Goal: Contribute content

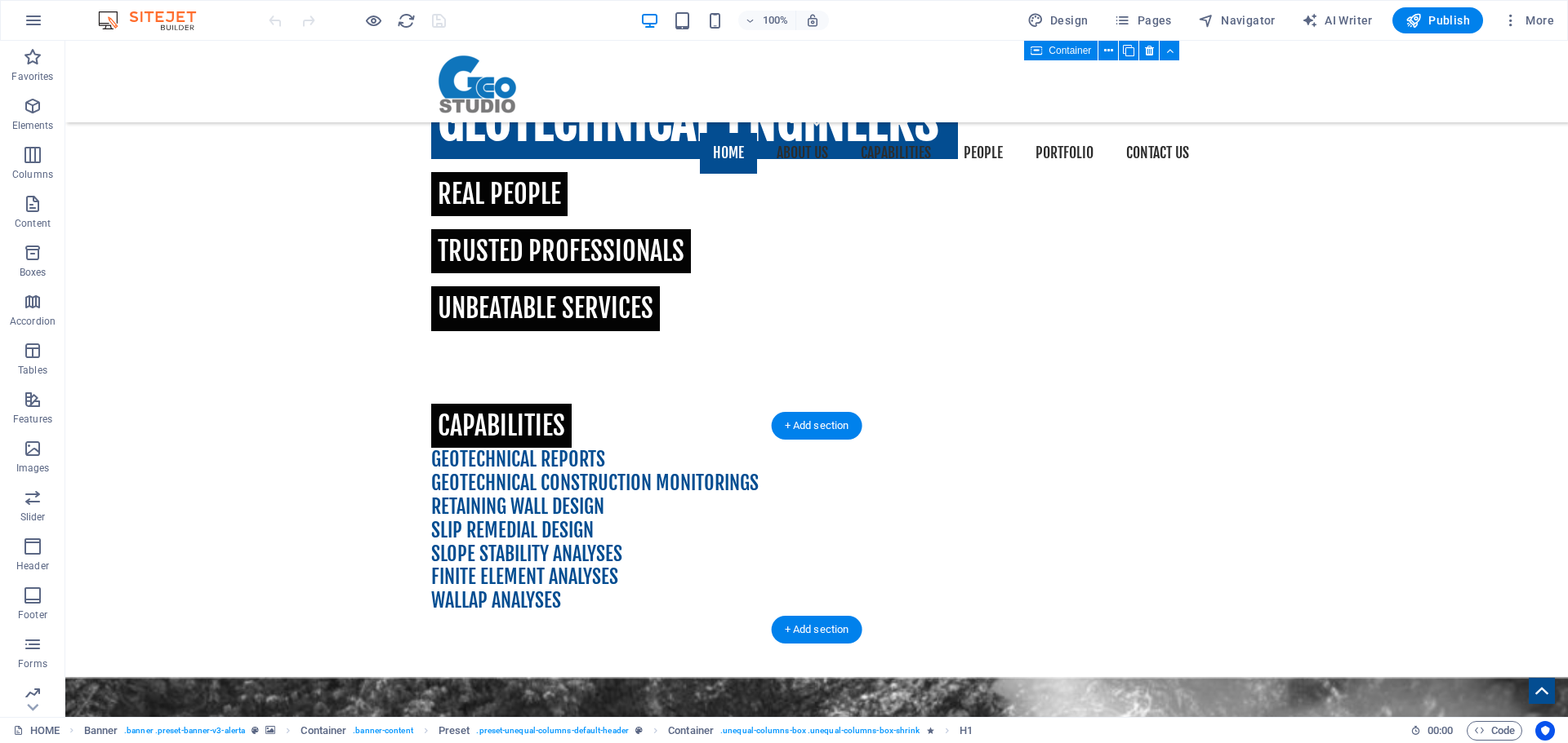
scroll to position [582, 0]
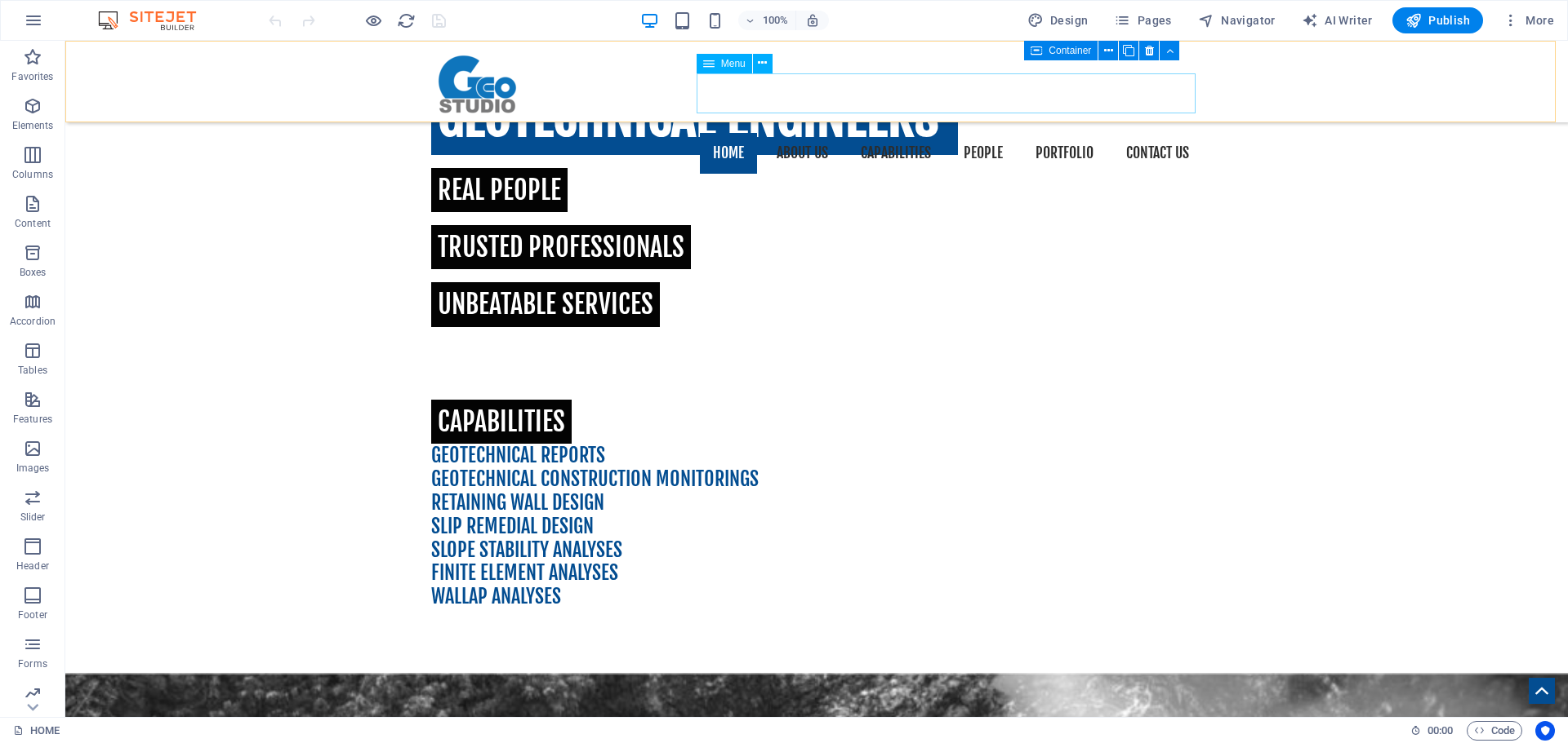
click at [969, 133] on nav "HOME ABOUT US CAPABILITIES PEOPLE PORTFOLIO CONTACT US" at bounding box center [816, 153] width 771 height 41
click at [1170, 29] on button "Pages" at bounding box center [1142, 20] width 70 height 26
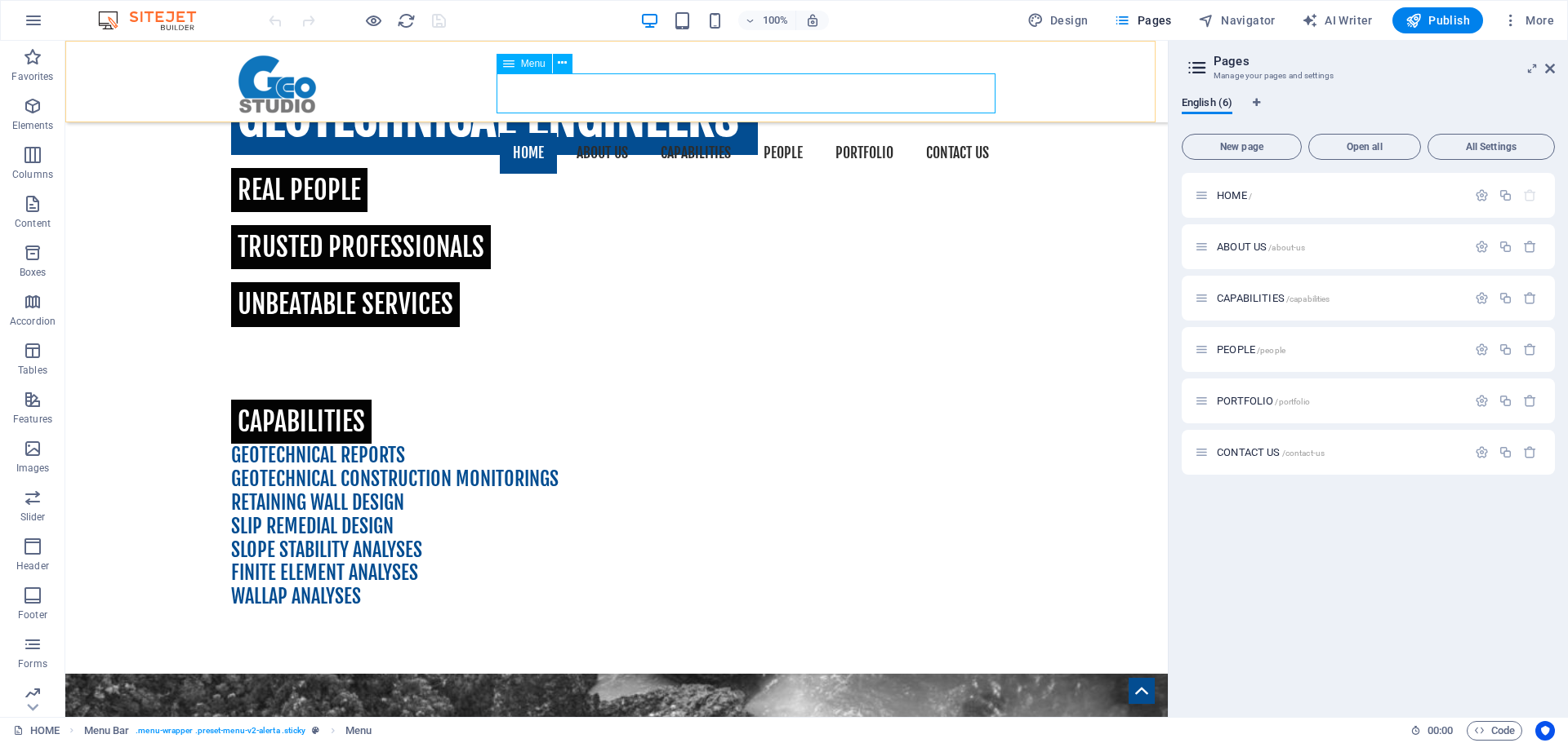
click at [768, 133] on nav "HOME ABOUT US CAPABILITIES PEOPLE PORTFOLIO CONTACT US" at bounding box center [616, 153] width 771 height 41
click at [1233, 353] on span "PEOPLE /people" at bounding box center [1251, 350] width 69 height 12
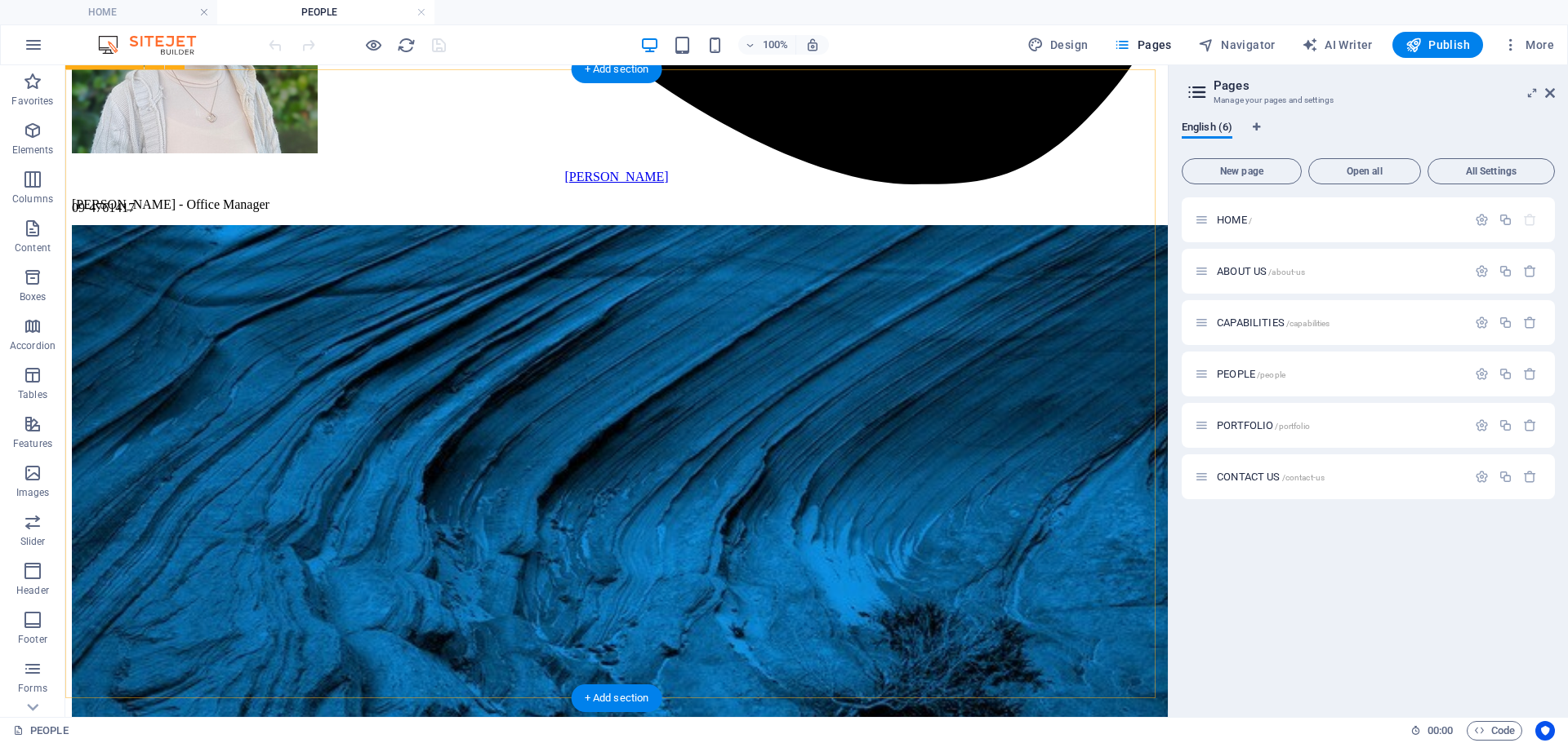
scroll to position [2625, 0]
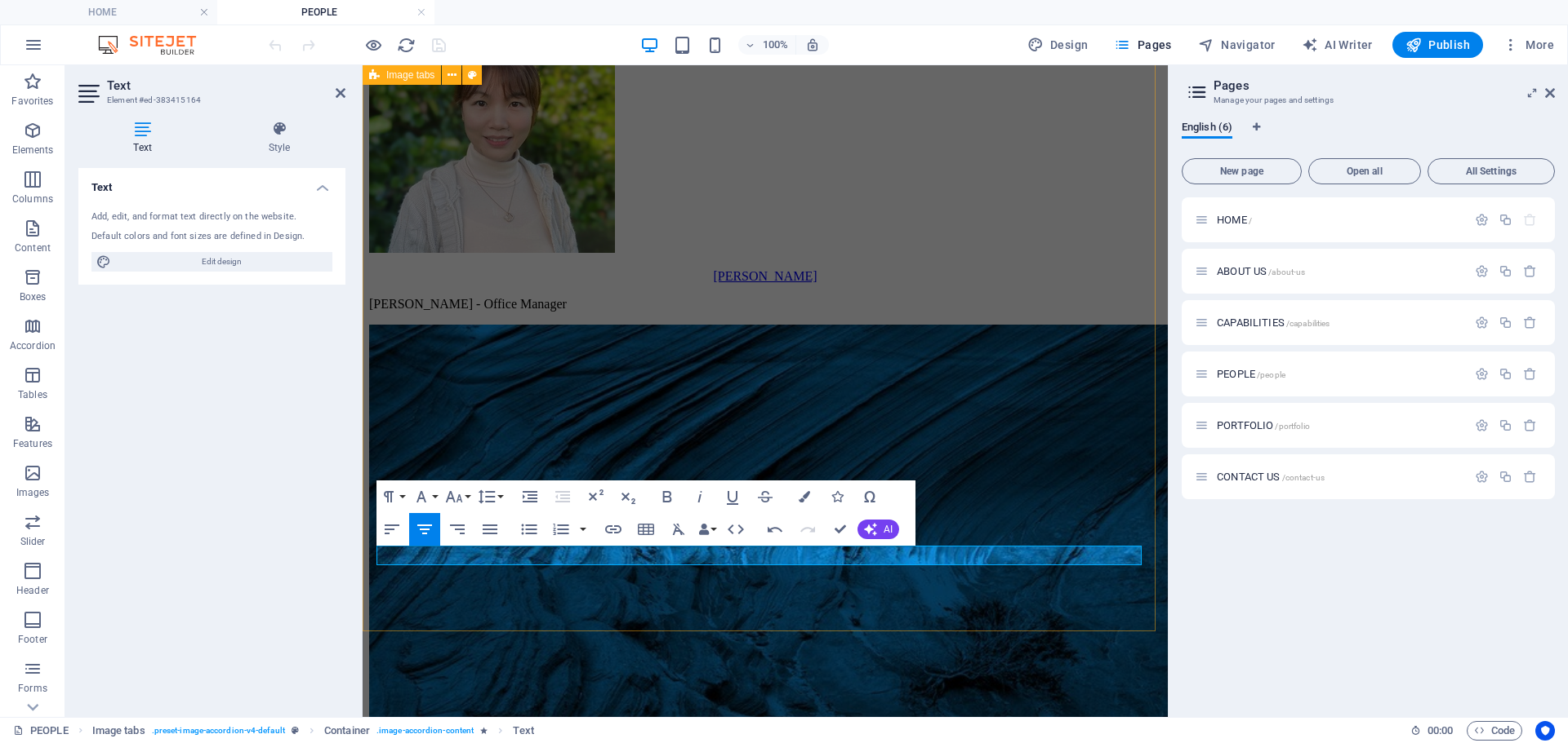
click at [1041, 382] on div "[PERSON_NAME] [PERSON_NAME] - Office Manager [PERSON_NAME] - Office Assistant" at bounding box center [764, 448] width 792 height 889
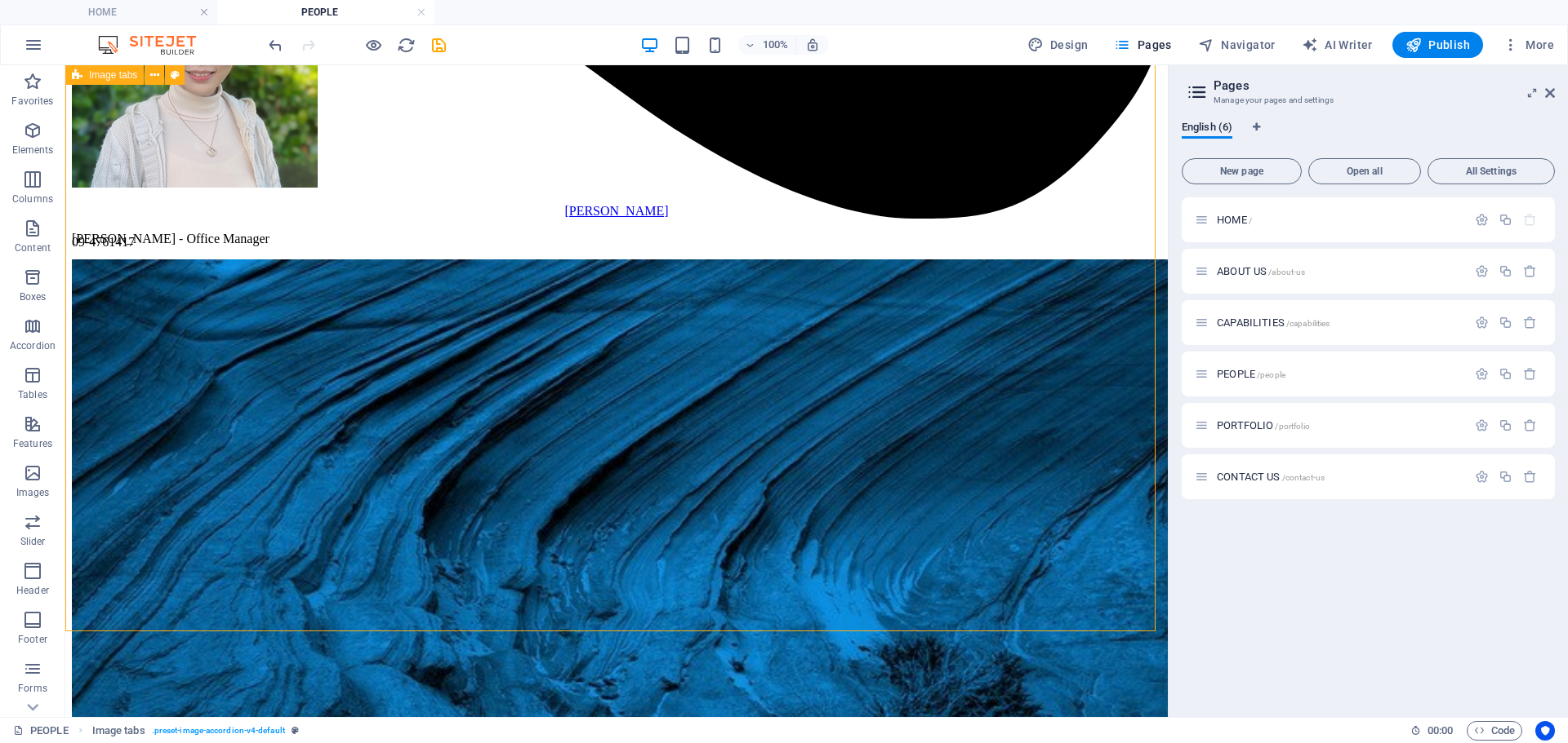
scroll to position [2626, 0]
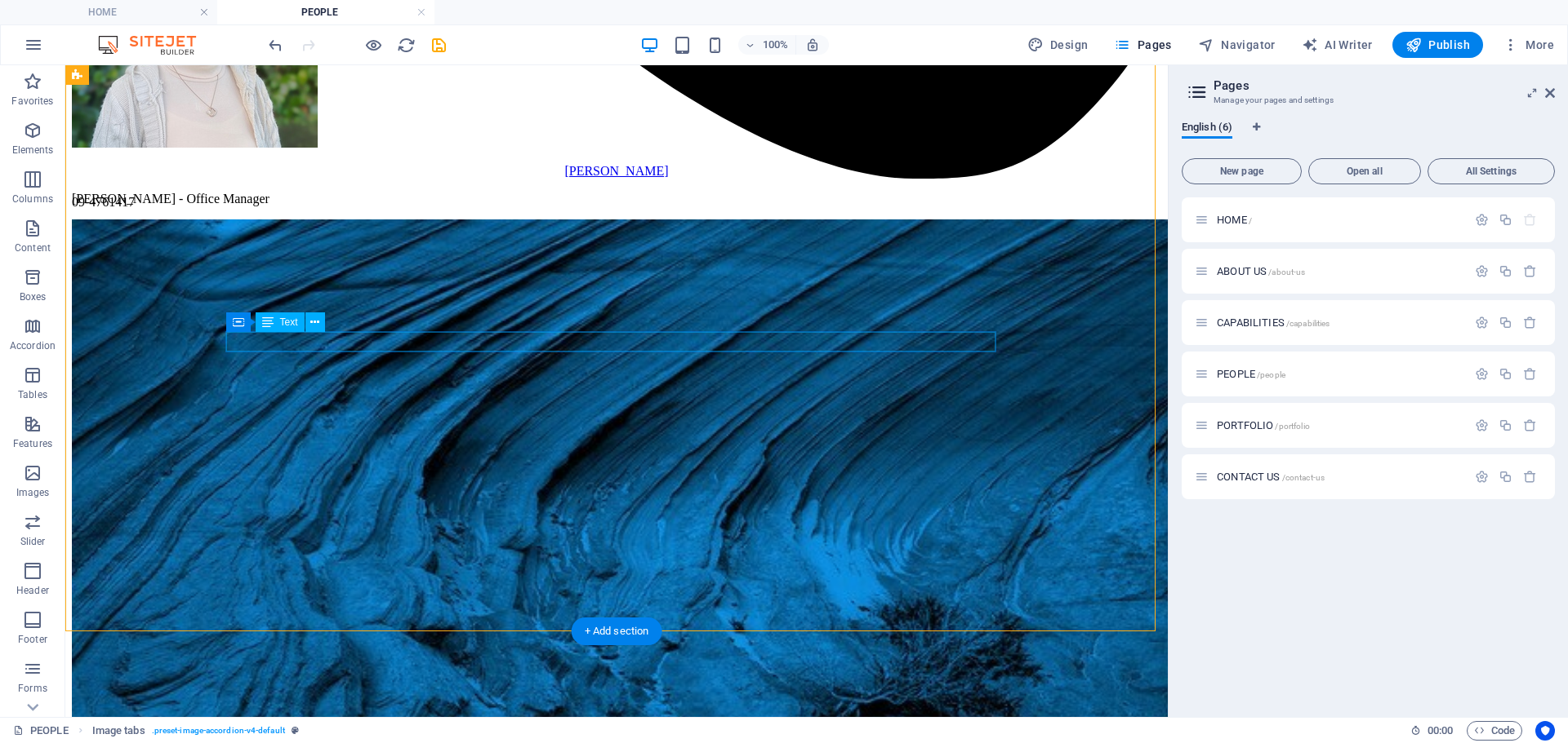
click at [395, 206] on div "[PERSON_NAME] - Office Manager" at bounding box center [616, 199] width 1089 height 14
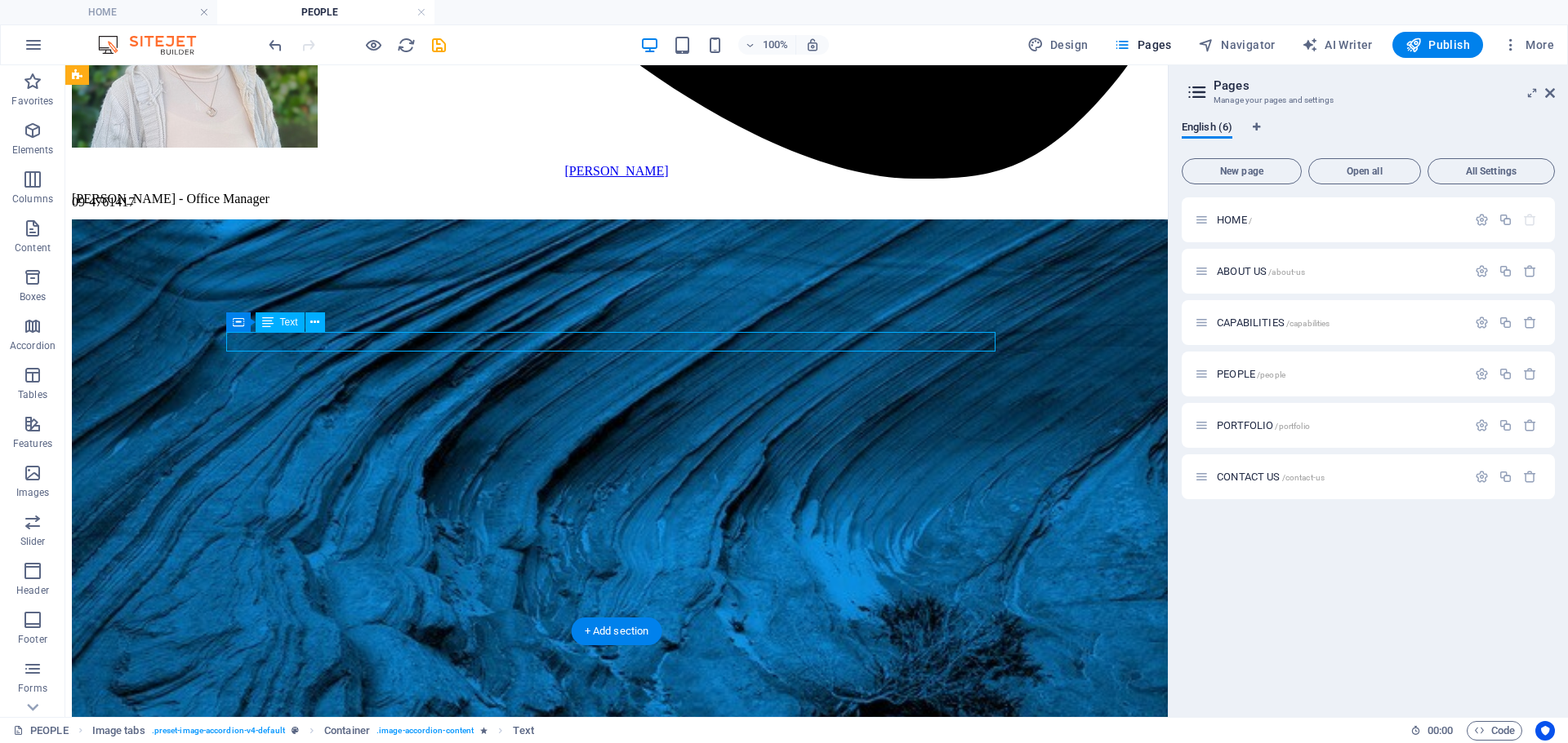
click at [310, 206] on div "[PERSON_NAME] - Office Manager" at bounding box center [616, 199] width 1089 height 14
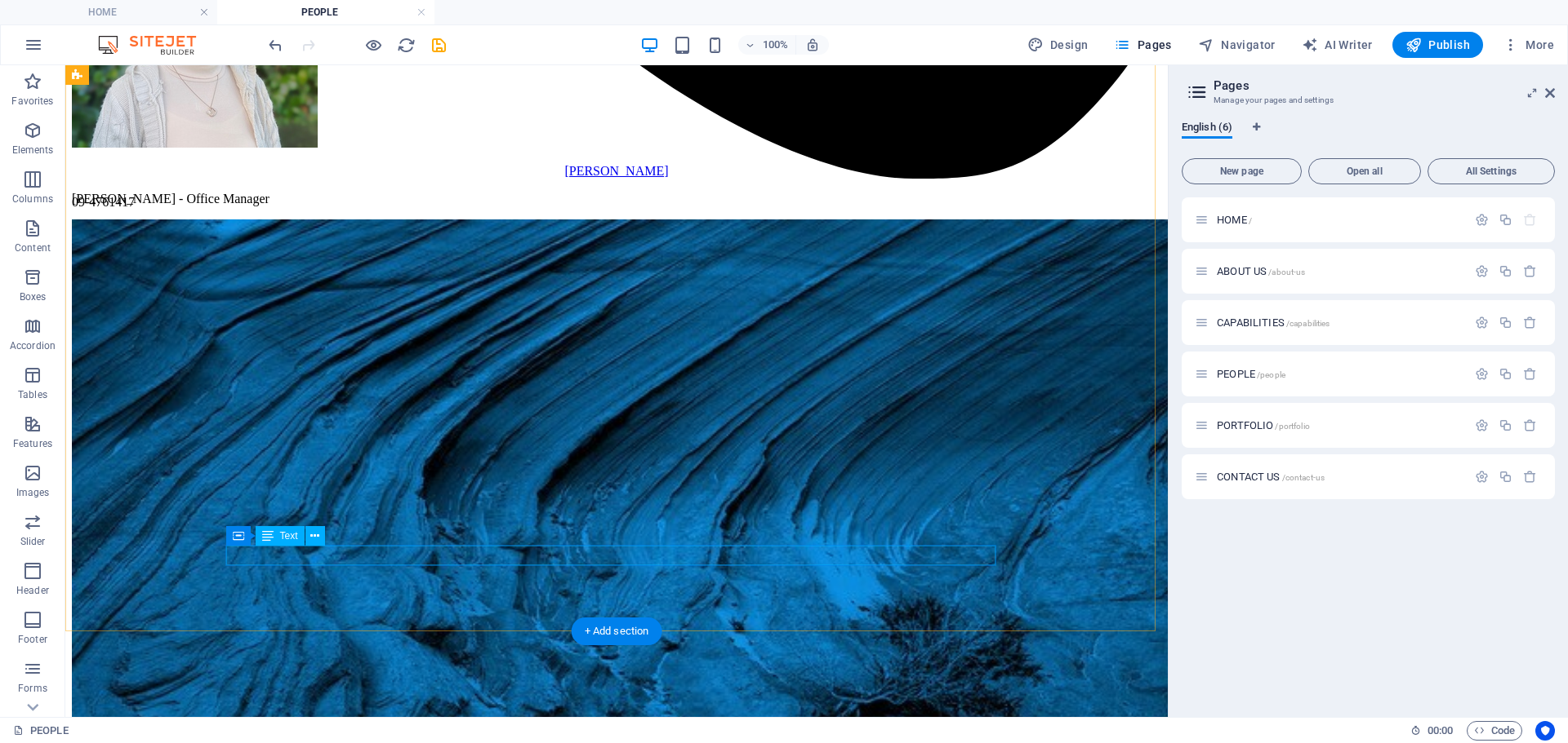
click at [281, 540] on span "Text" at bounding box center [289, 536] width 18 height 10
click at [263, 536] on icon at bounding box center [268, 536] width 11 height 20
click at [315, 535] on icon at bounding box center [314, 537] width 9 height 17
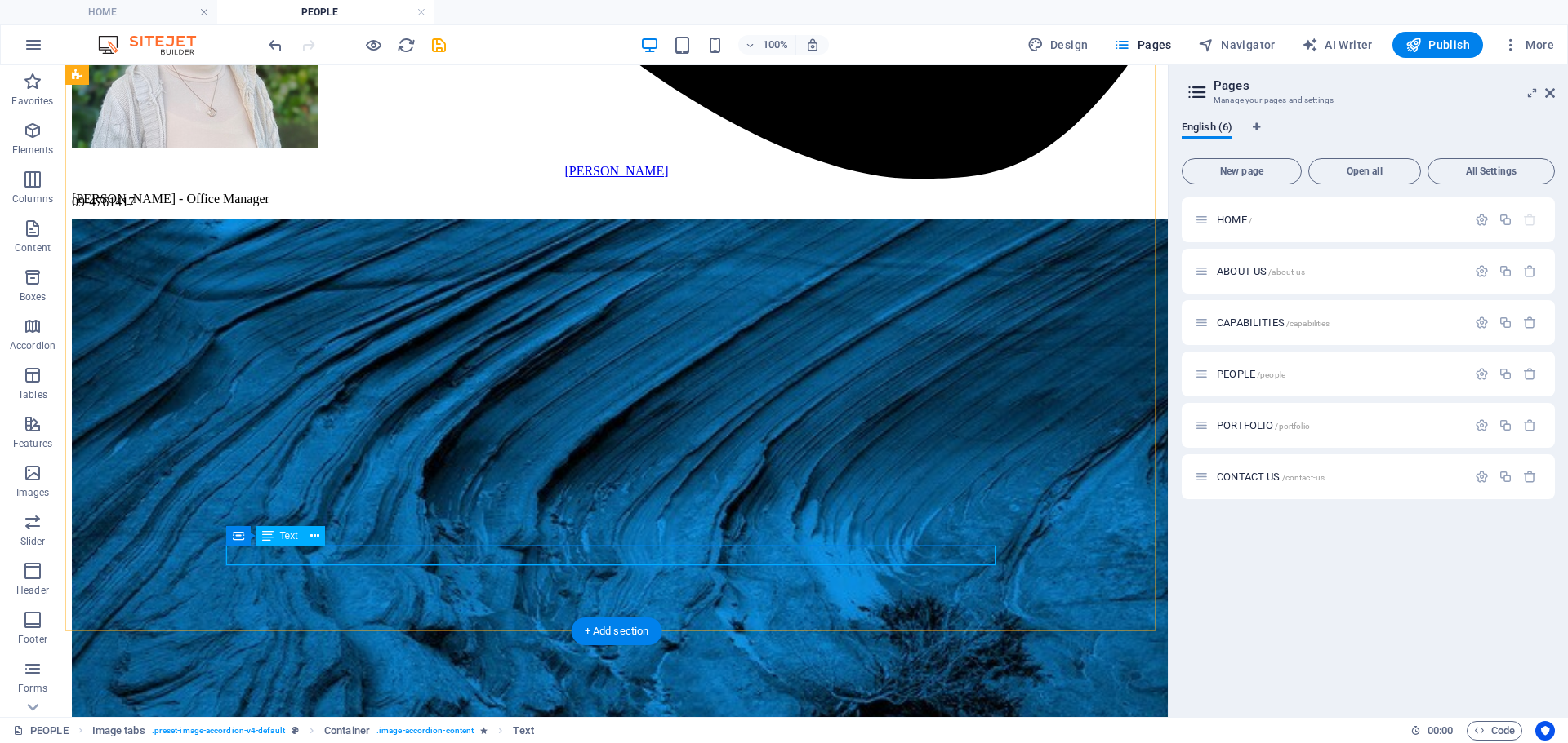
click at [311, 536] on icon at bounding box center [314, 537] width 9 height 17
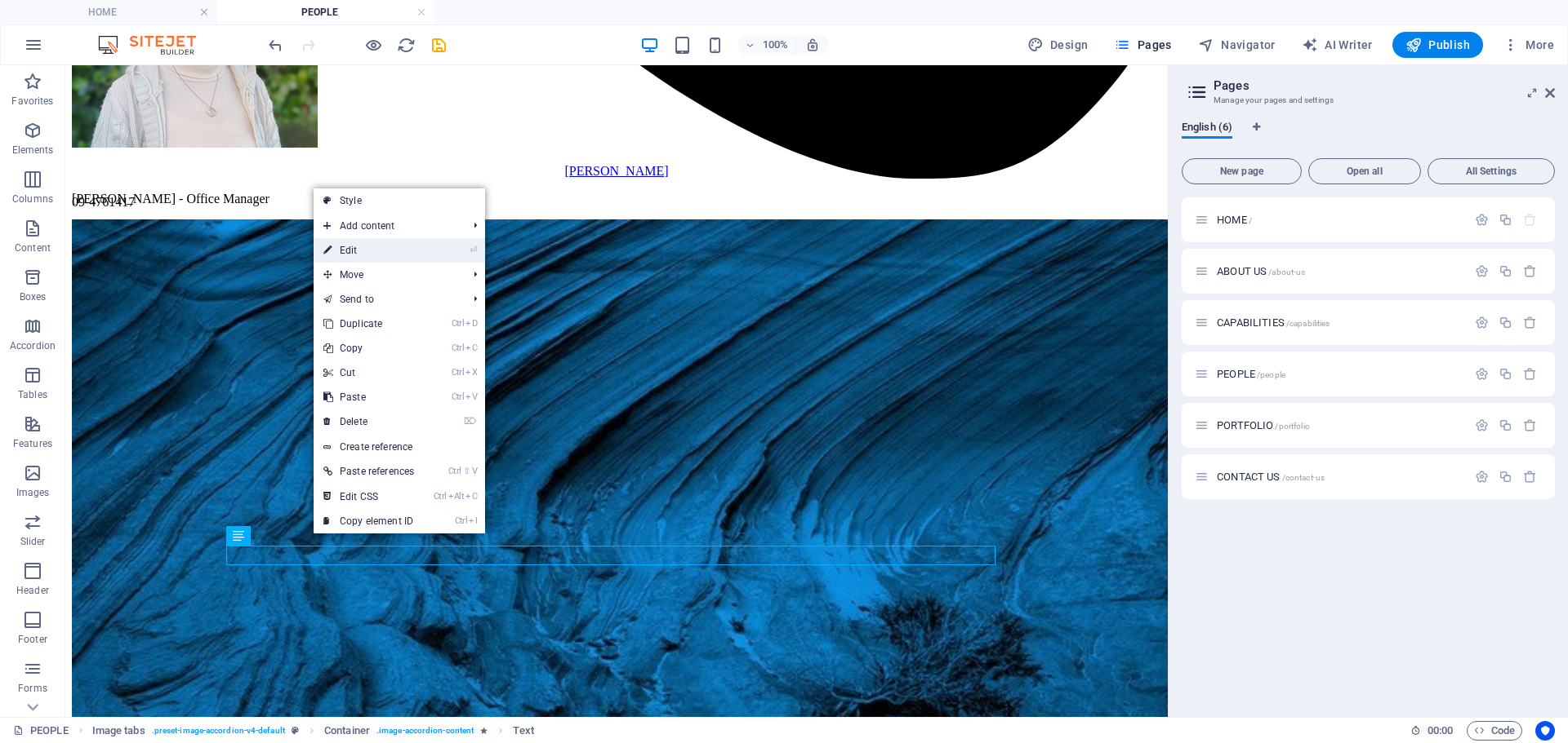
click at [476, 242] on mark "⏎" at bounding box center [473, 250] width 8 height 25
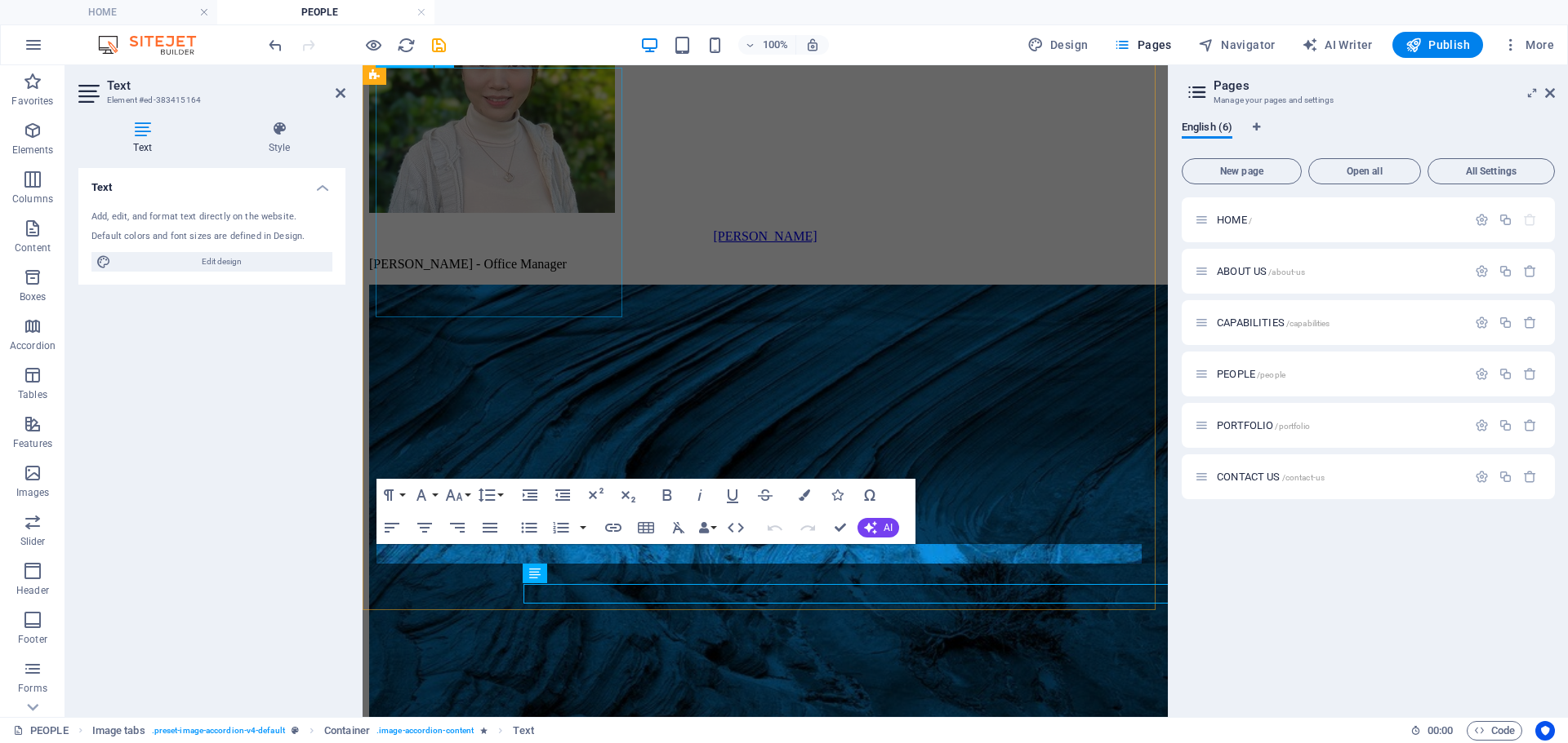
scroll to position [2588, 0]
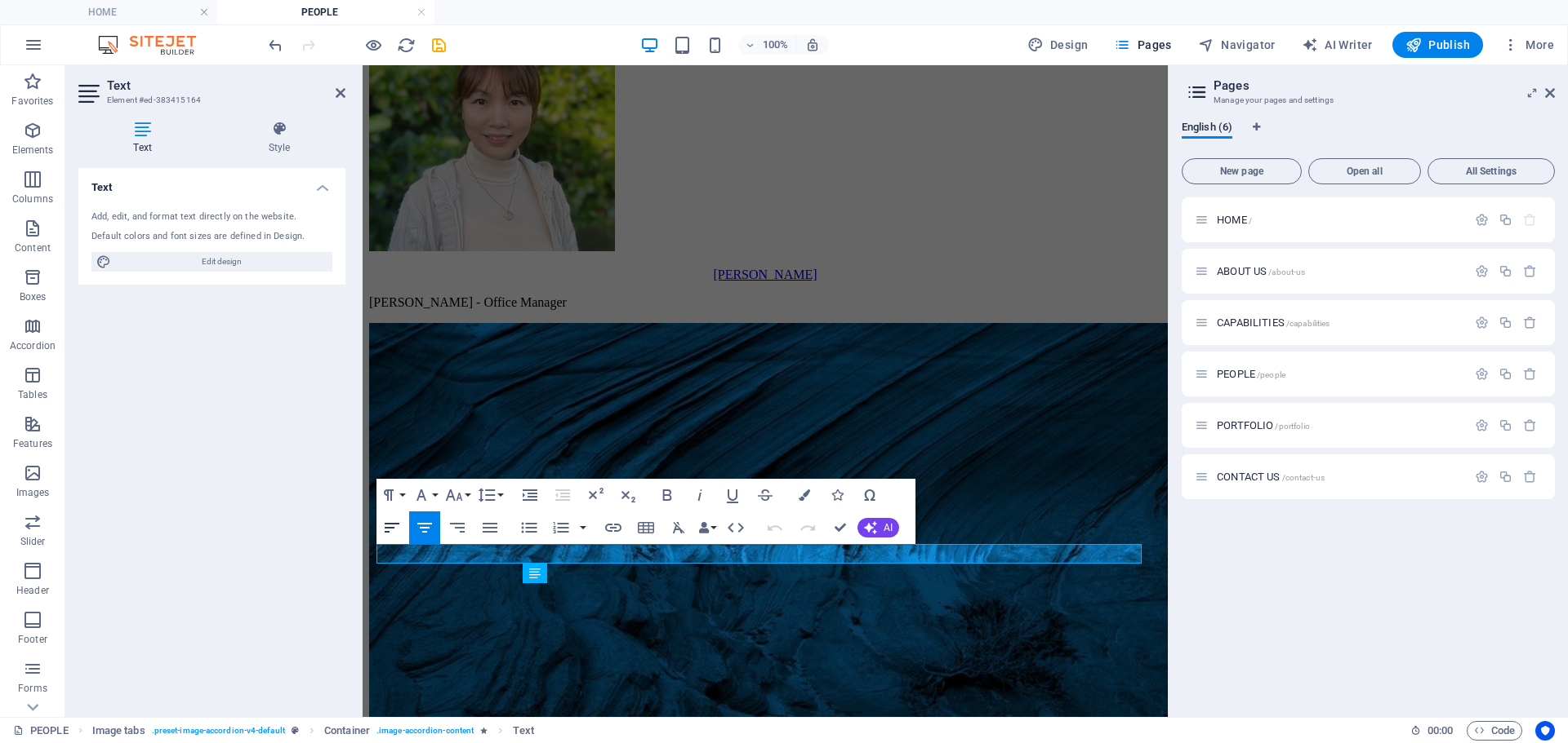
click at [398, 530] on icon "button" at bounding box center [392, 528] width 20 height 20
click at [1053, 401] on div "[PERSON_NAME] [PERSON_NAME] - Office Manager [PERSON_NAME] - Office Assistant" at bounding box center [764, 447] width 792 height 889
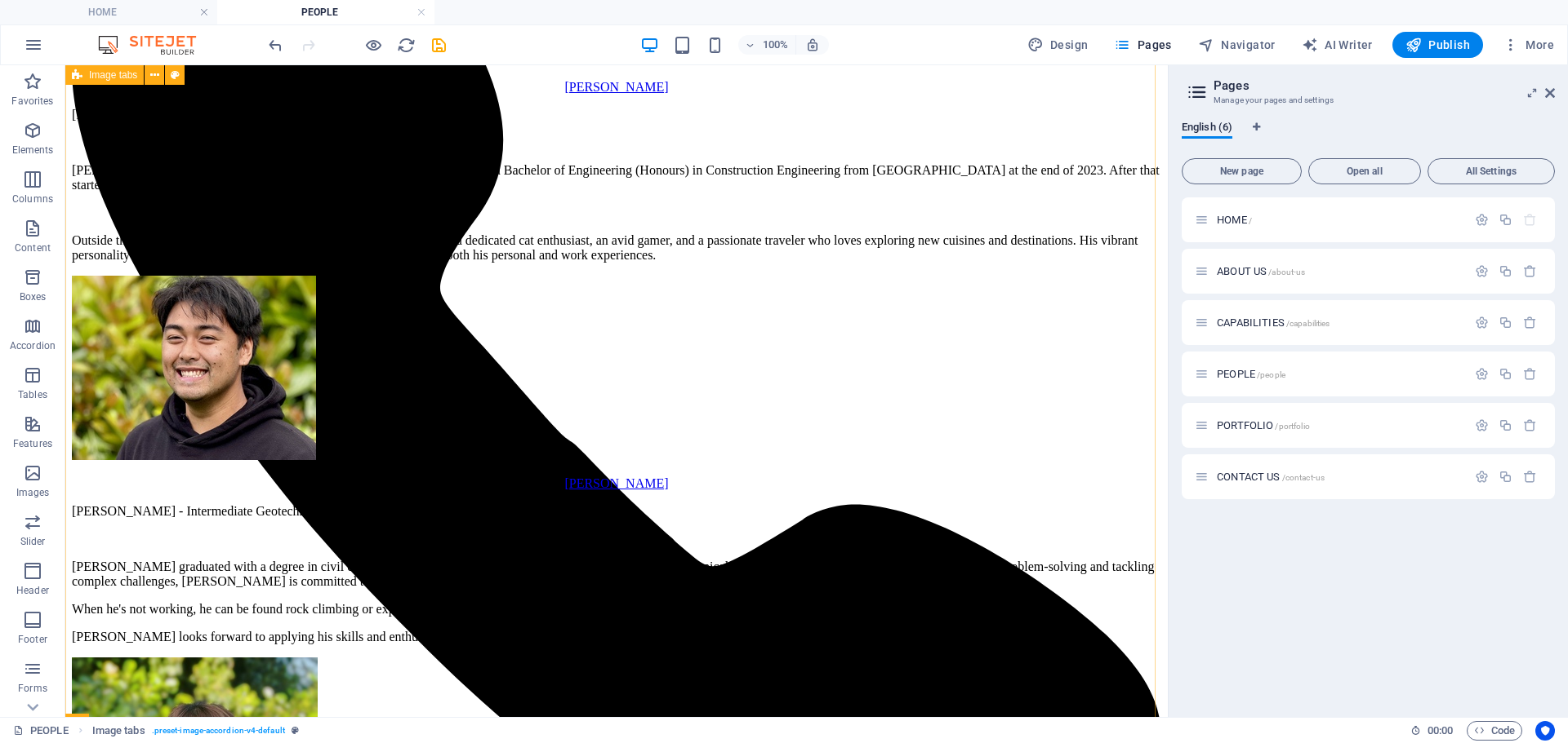
scroll to position [1866, 0]
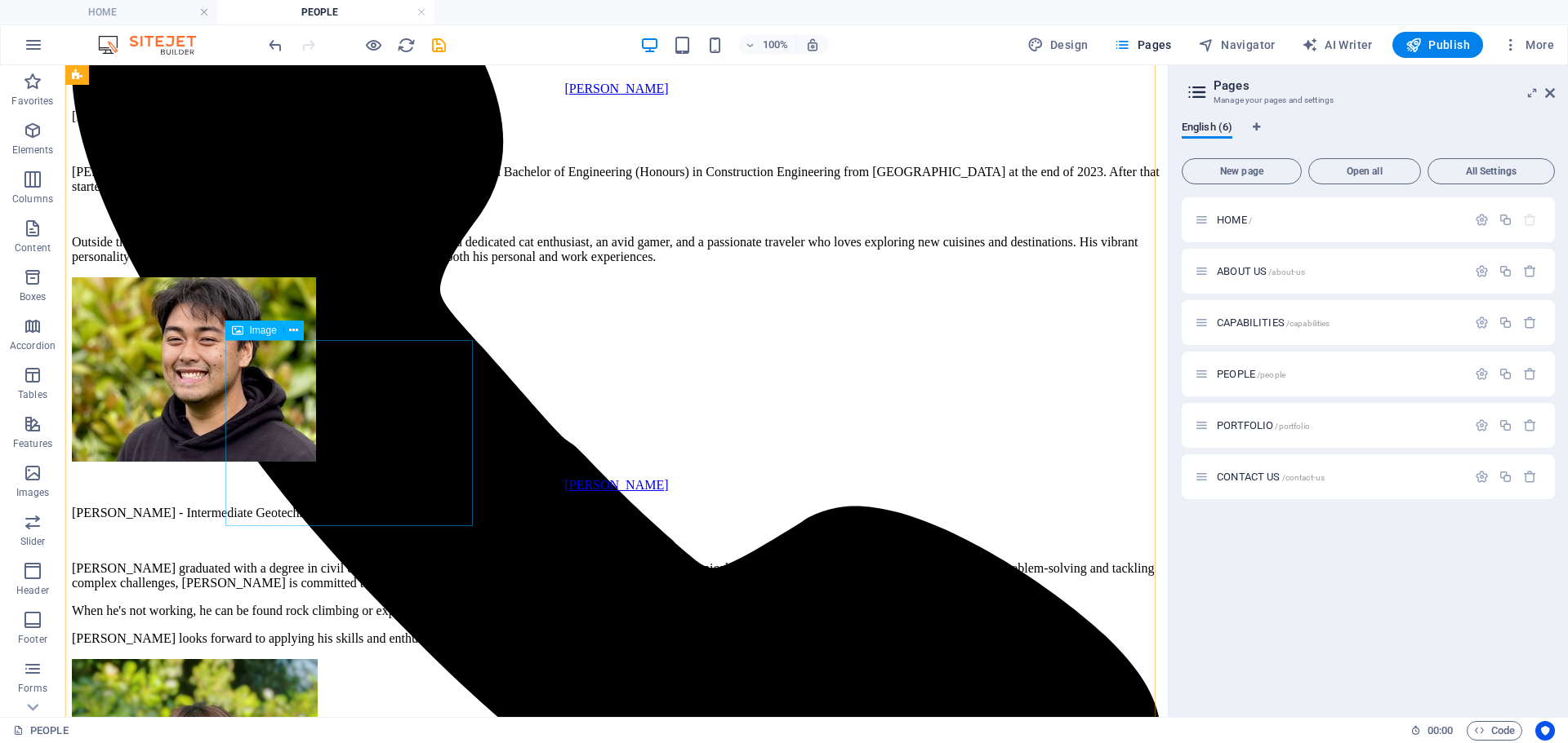
click at [440, 392] on figure "[PERSON_NAME]" at bounding box center [616, 386] width 1089 height 216
click at [296, 336] on icon at bounding box center [292, 331] width 9 height 17
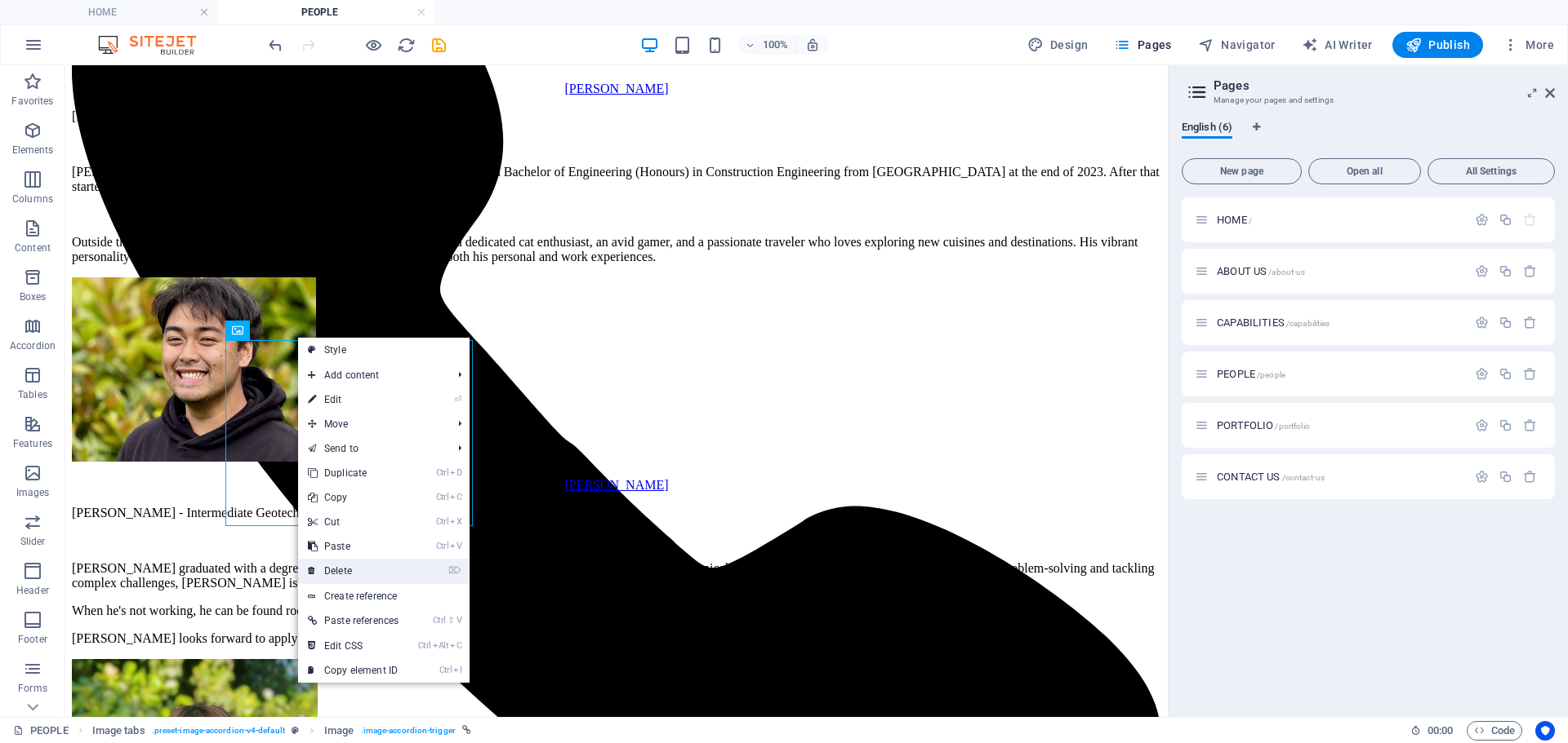
click at [400, 582] on link "⌦ Delete" at bounding box center [353, 571] width 110 height 25
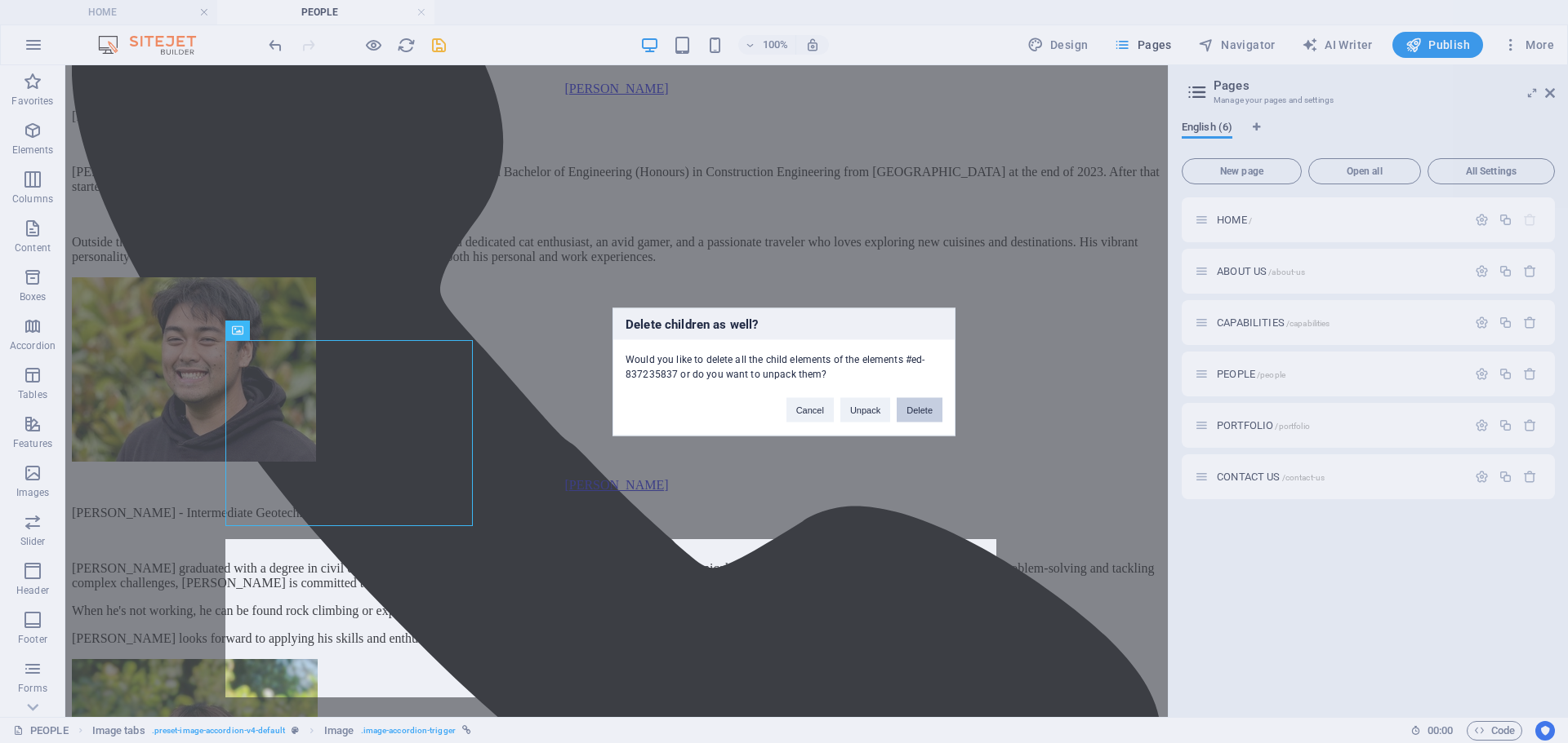
click at [914, 414] on button "Delete" at bounding box center [919, 410] width 46 height 25
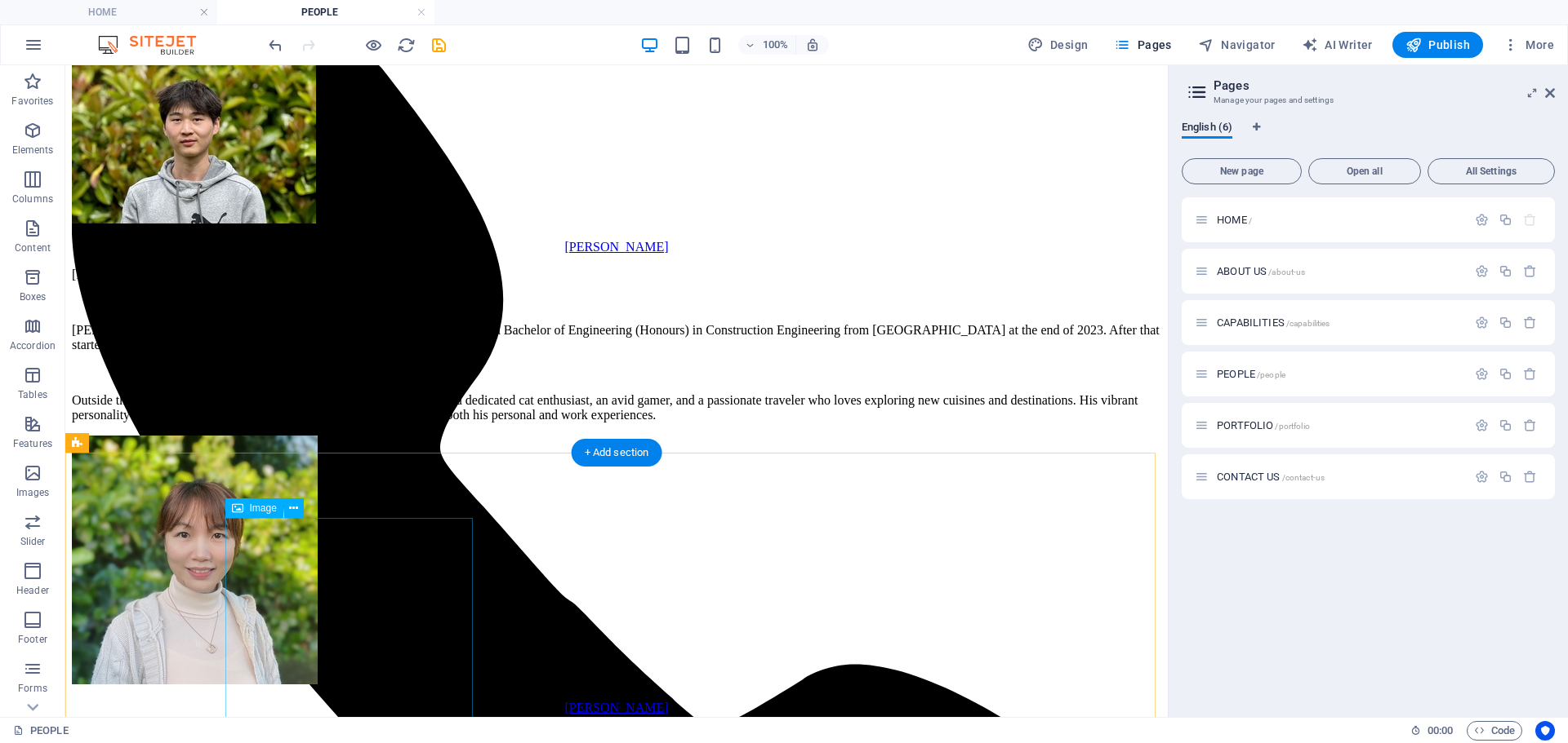
scroll to position [1703, 0]
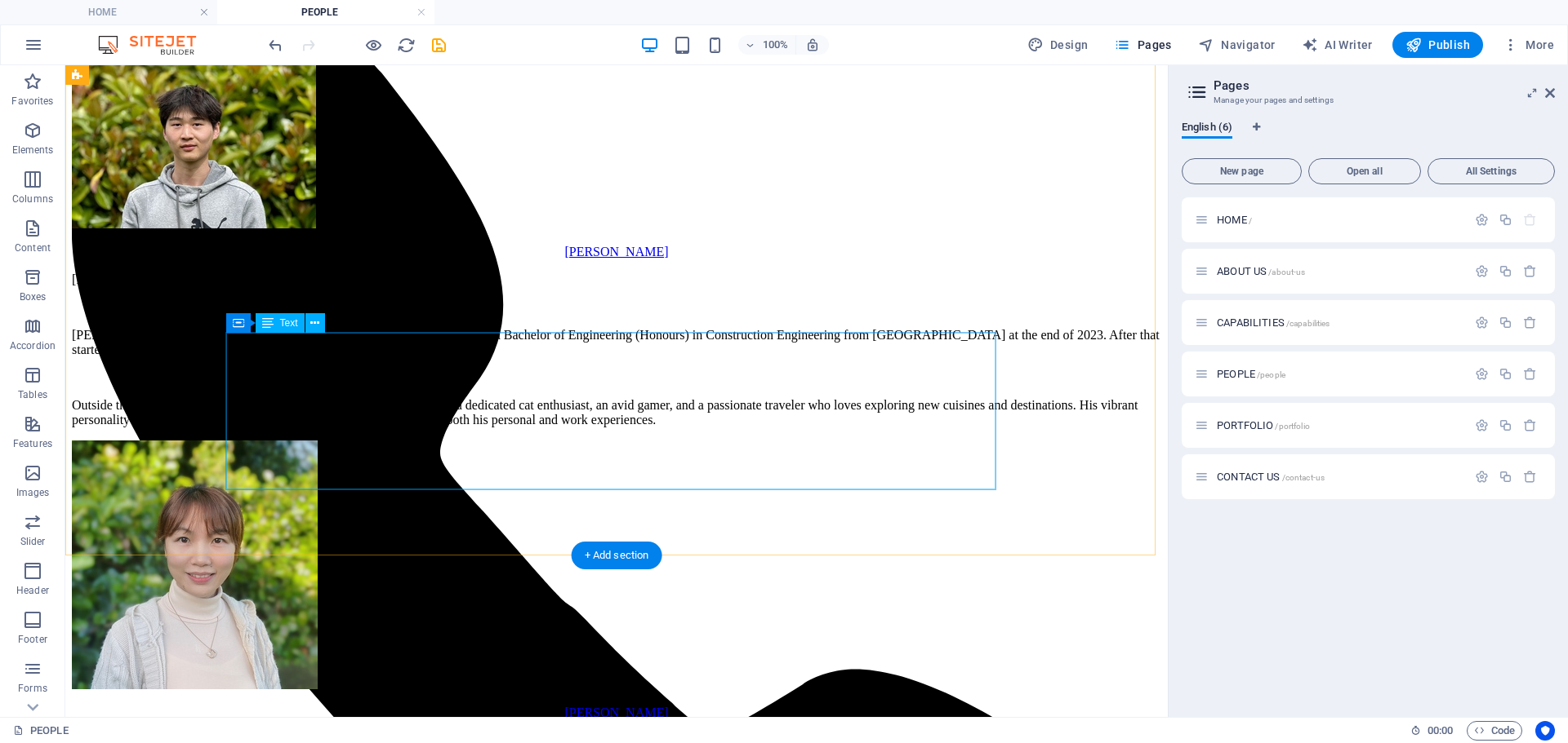
click at [456, 428] on div "[PERSON_NAME] - Intermediate Geotechnical Engineer [PERSON_NAME] is a Geotechni…" at bounding box center [616, 350] width 1089 height 155
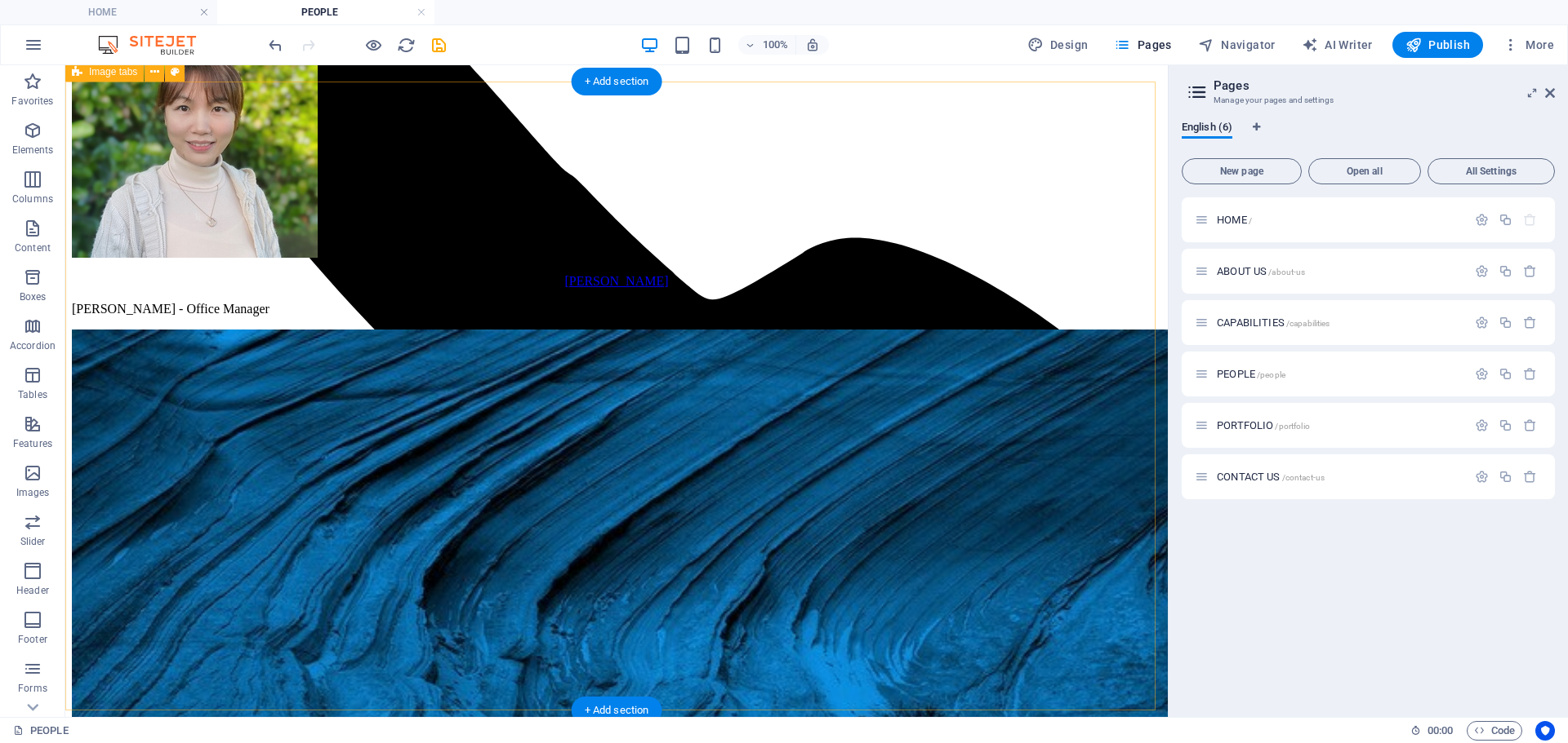
scroll to position [2193, 0]
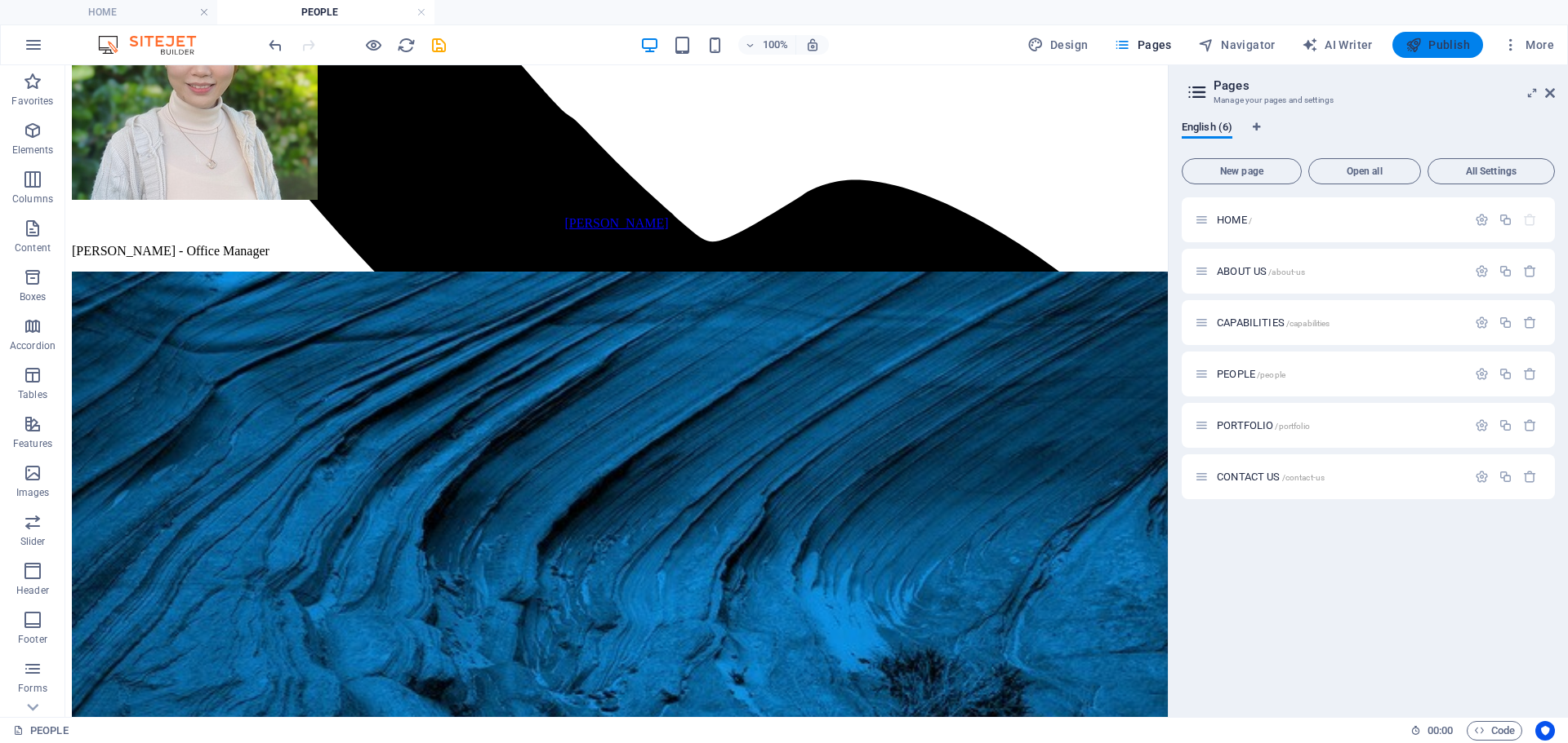
click at [1458, 51] on span "Publish" at bounding box center [1437, 44] width 65 height 16
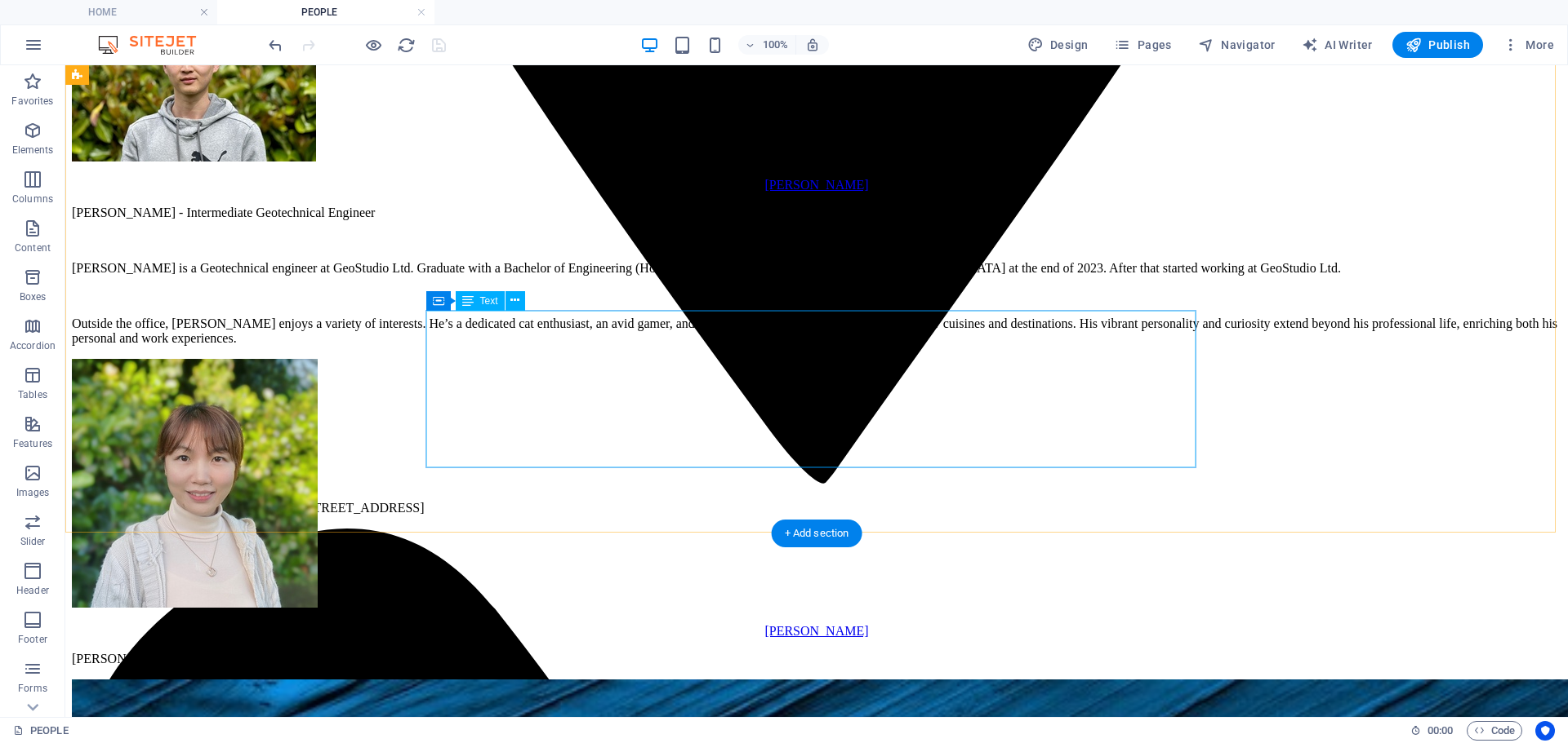
scroll to position [1753, 0]
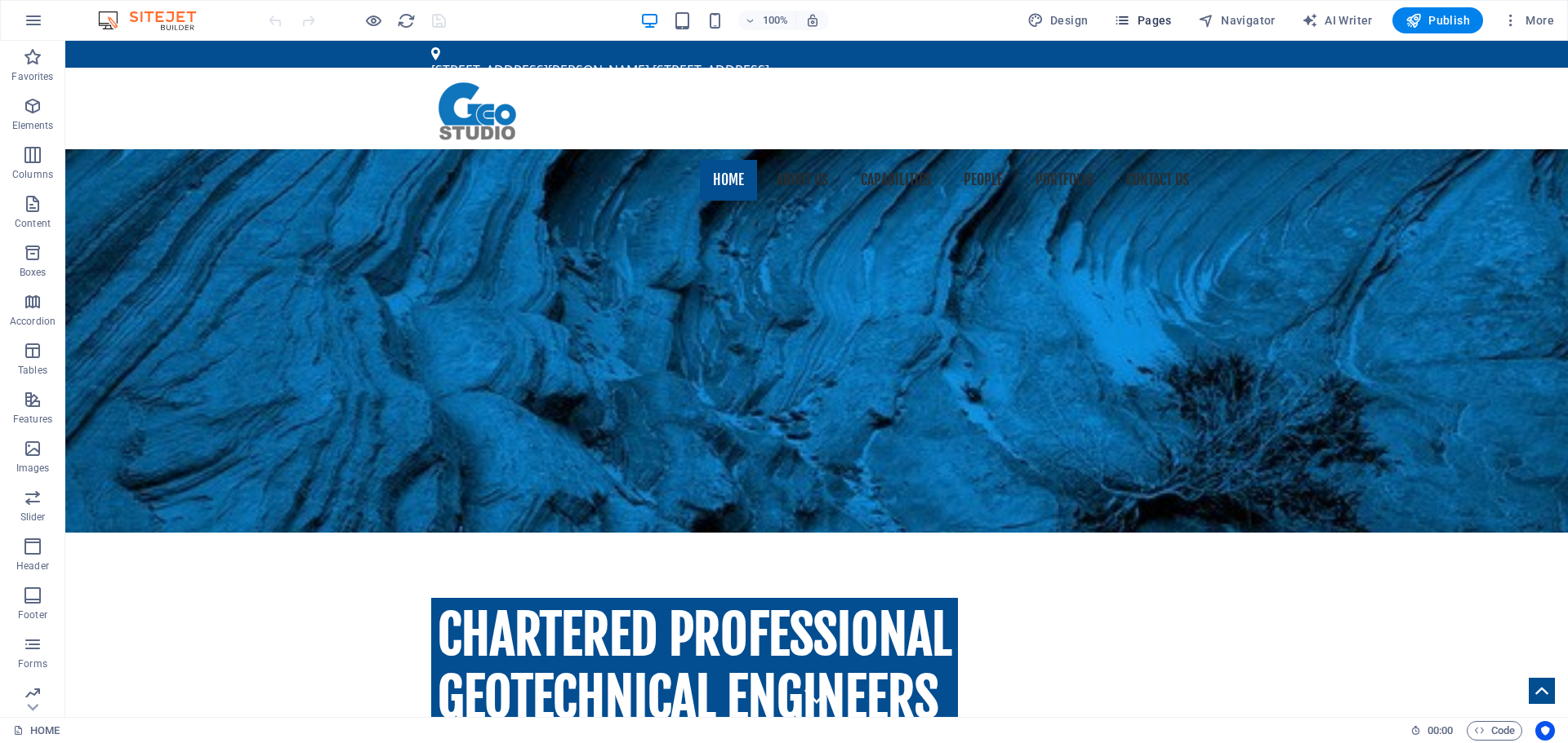
click at [1171, 25] on span "Pages" at bounding box center [1142, 20] width 57 height 16
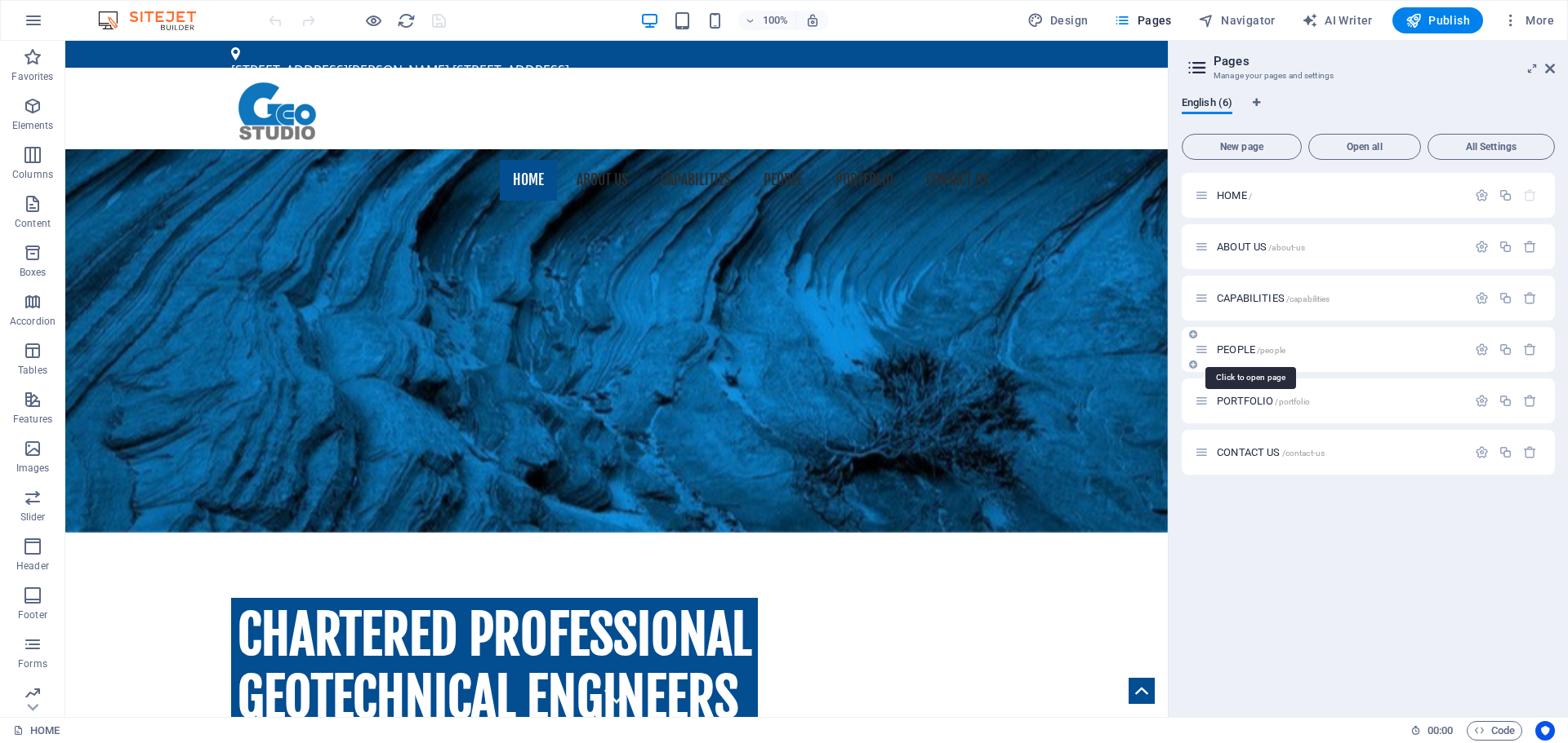
click at [1260, 350] on span "/people" at bounding box center [1271, 350] width 29 height 9
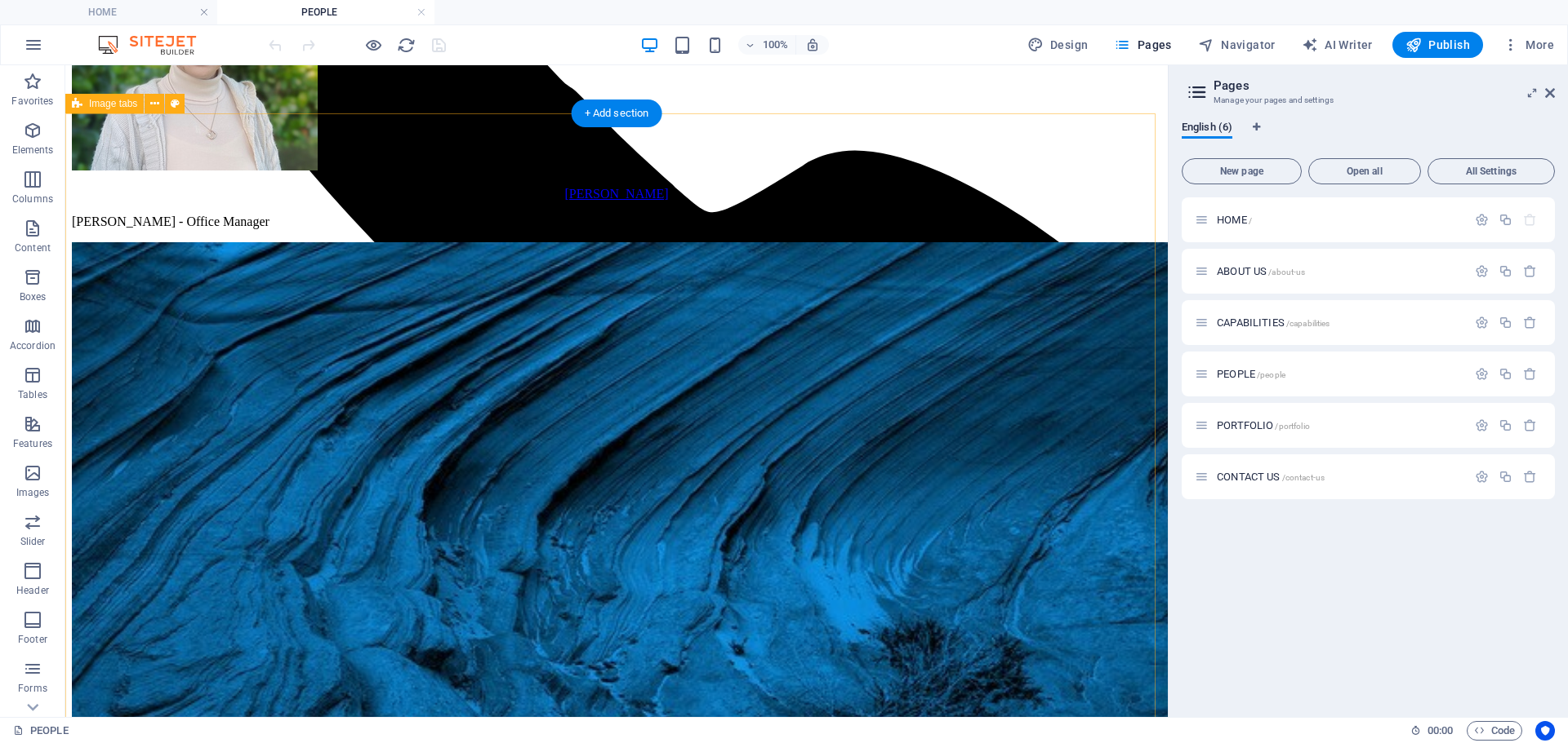
scroll to position [2367, 0]
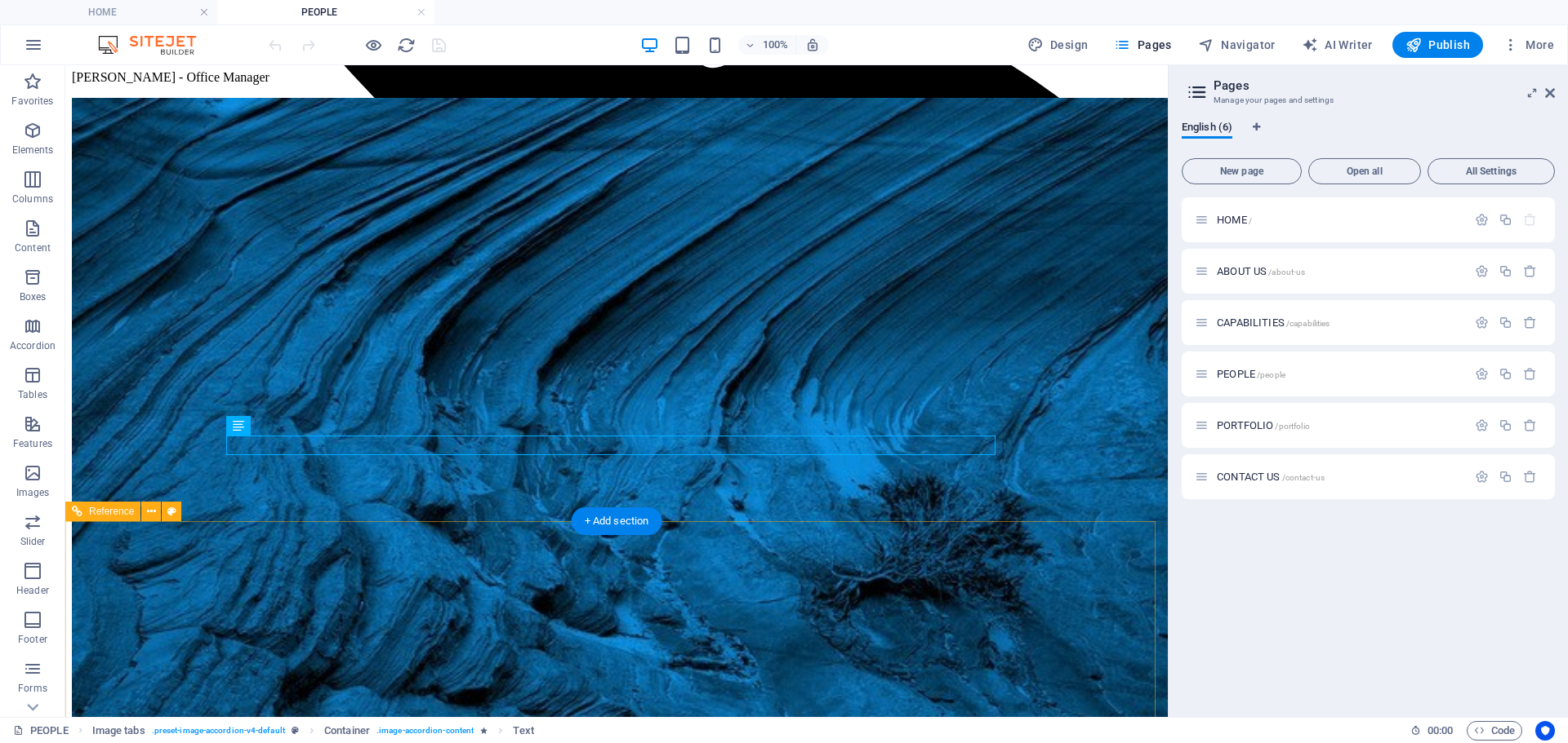
scroll to position [2393, 0]
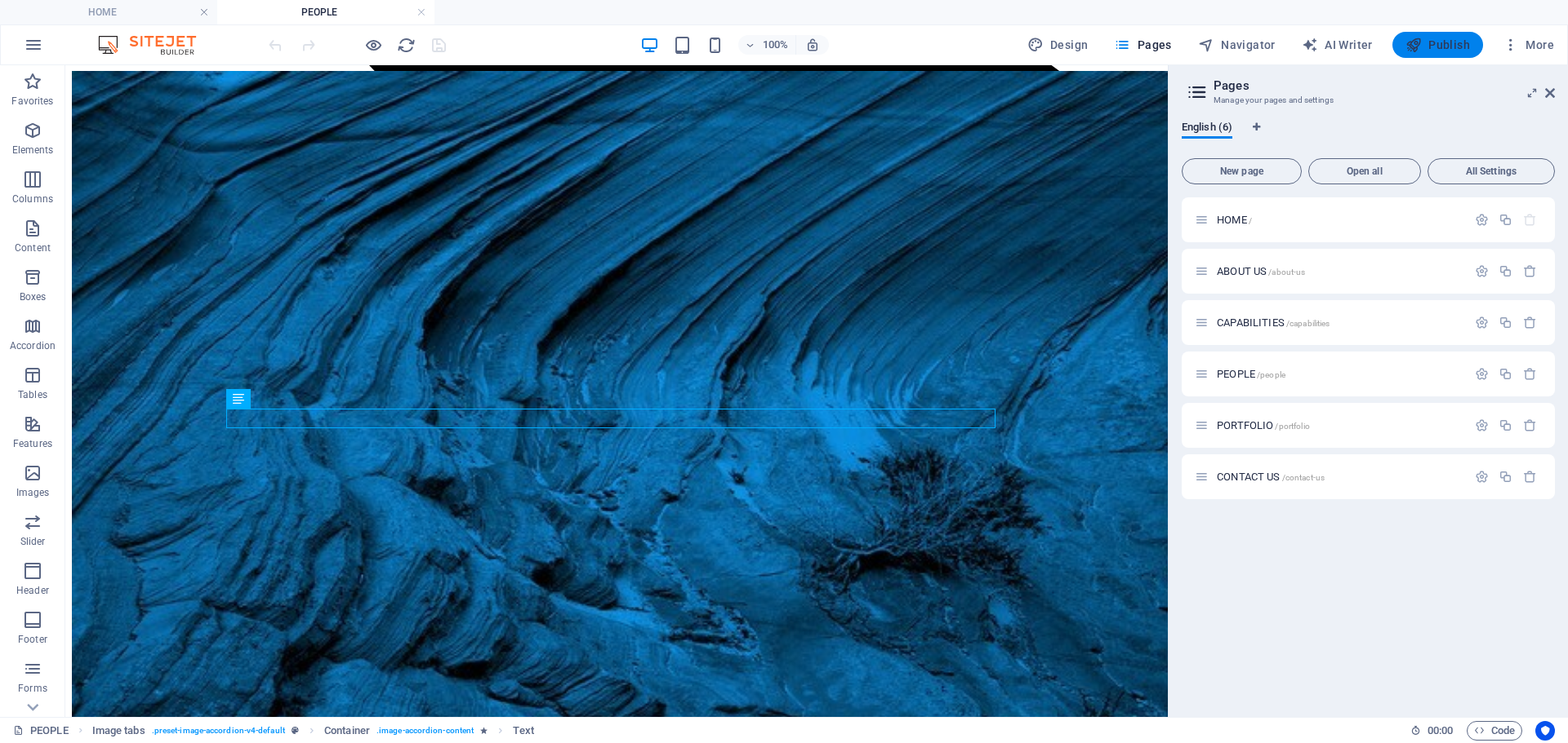
click at [1424, 53] on button "Publish" at bounding box center [1437, 44] width 91 height 26
